Goal: Task Accomplishment & Management: Use online tool/utility

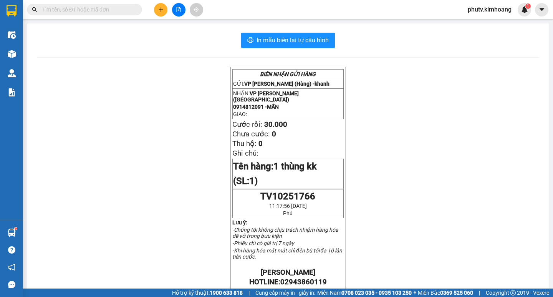
click at [70, 10] on input "text" at bounding box center [87, 9] width 91 height 8
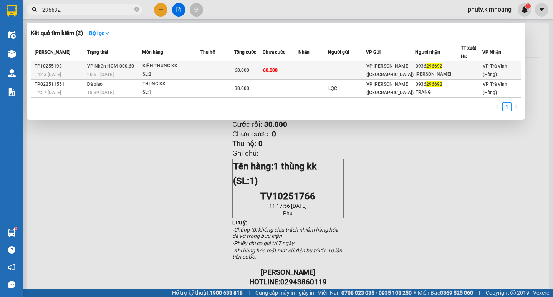
type input "296692"
click at [169, 77] on div "SL: 2" at bounding box center [171, 74] width 58 height 8
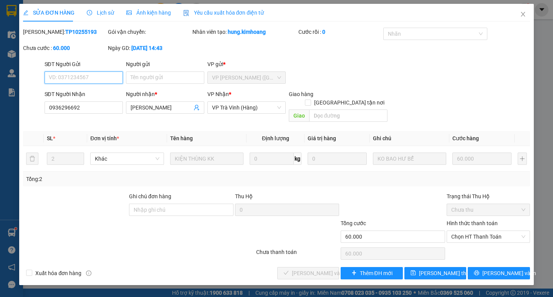
type input "0936296692"
type input "[PERSON_NAME]"
type input "60.000"
drag, startPoint x: 460, startPoint y: 226, endPoint x: 465, endPoint y: 233, distance: 8.3
click at [461, 231] on span "Chọn HT Thanh Toán" at bounding box center [488, 237] width 74 height 12
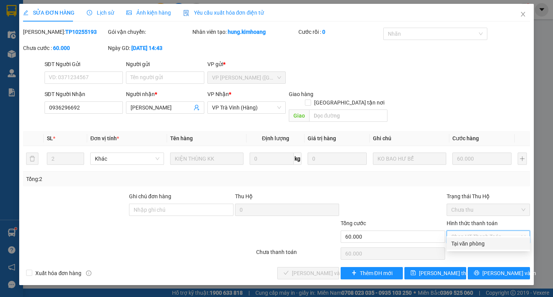
click at [471, 246] on div "Tại văn phòng" at bounding box center [488, 243] width 74 height 8
type input "0"
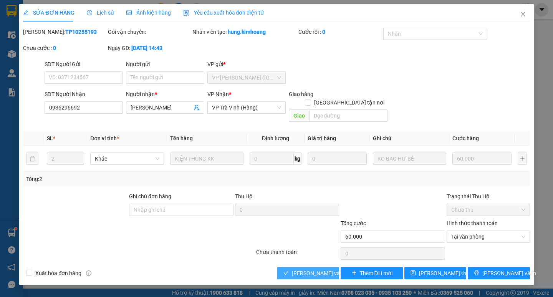
click at [294, 269] on span "[PERSON_NAME] và Giao hàng" at bounding box center [329, 273] width 74 height 8
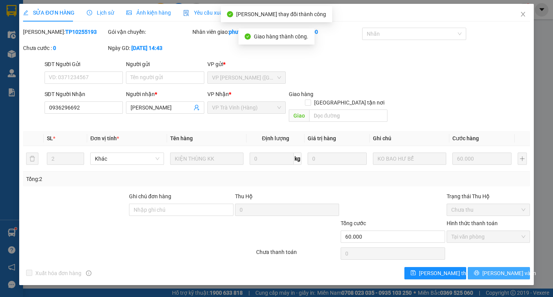
click at [504, 269] on span "[PERSON_NAME] và In" at bounding box center [509, 273] width 54 height 8
